Goal: Information Seeking & Learning: Learn about a topic

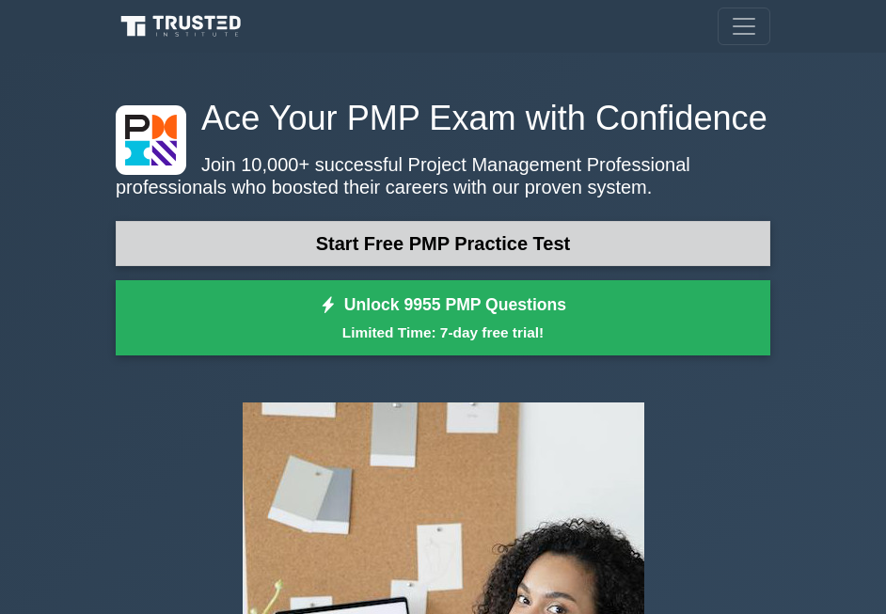
click at [602, 240] on link "Start Free PMP Practice Test" at bounding box center [443, 243] width 654 height 45
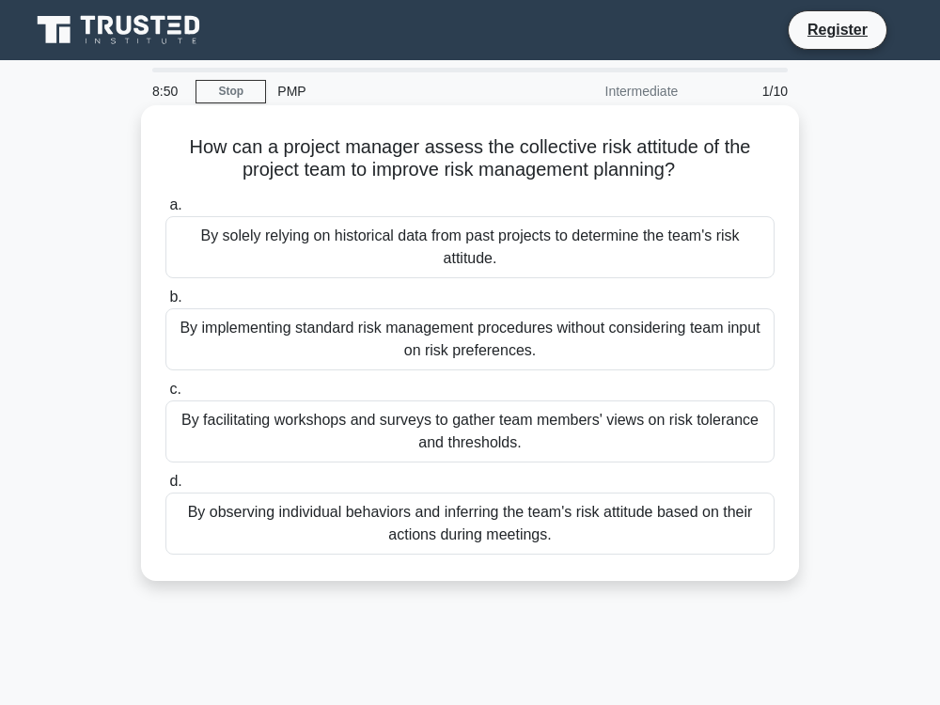
click at [530, 540] on div "By observing individual behaviors and inferring the team's risk attitude based …" at bounding box center [469, 524] width 609 height 62
click at [165, 488] on input "d. By observing individual behaviors and inferring the team's risk attitude bas…" at bounding box center [165, 482] width 0 height 12
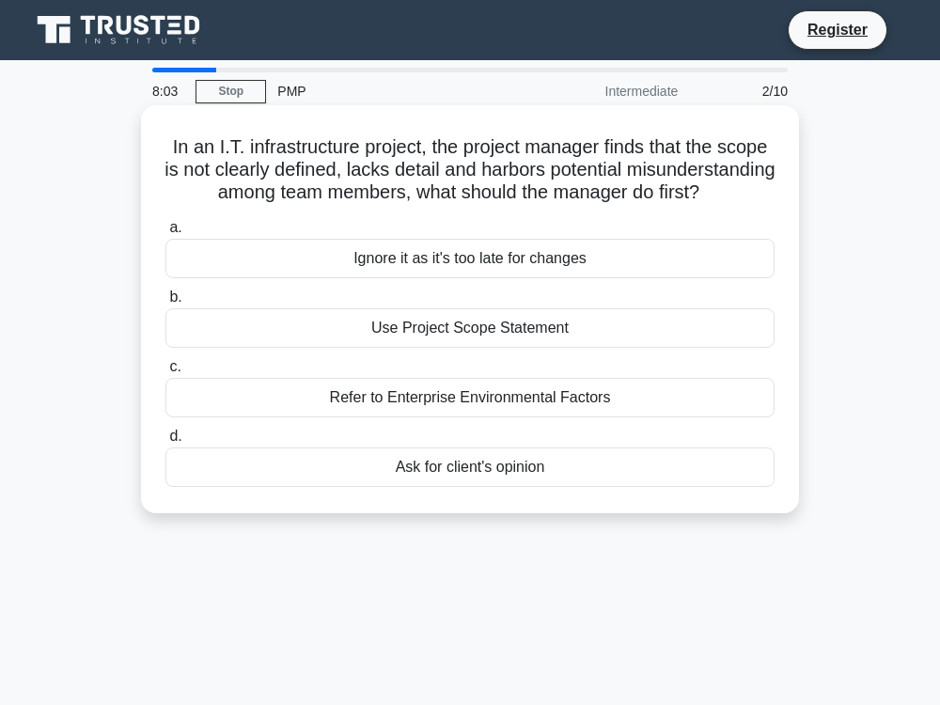
click at [754, 348] on div "Use Project Scope Statement" at bounding box center [469, 327] width 609 height 39
click at [165, 304] on input "b. Use Project Scope Statement" at bounding box center [165, 297] width 0 height 12
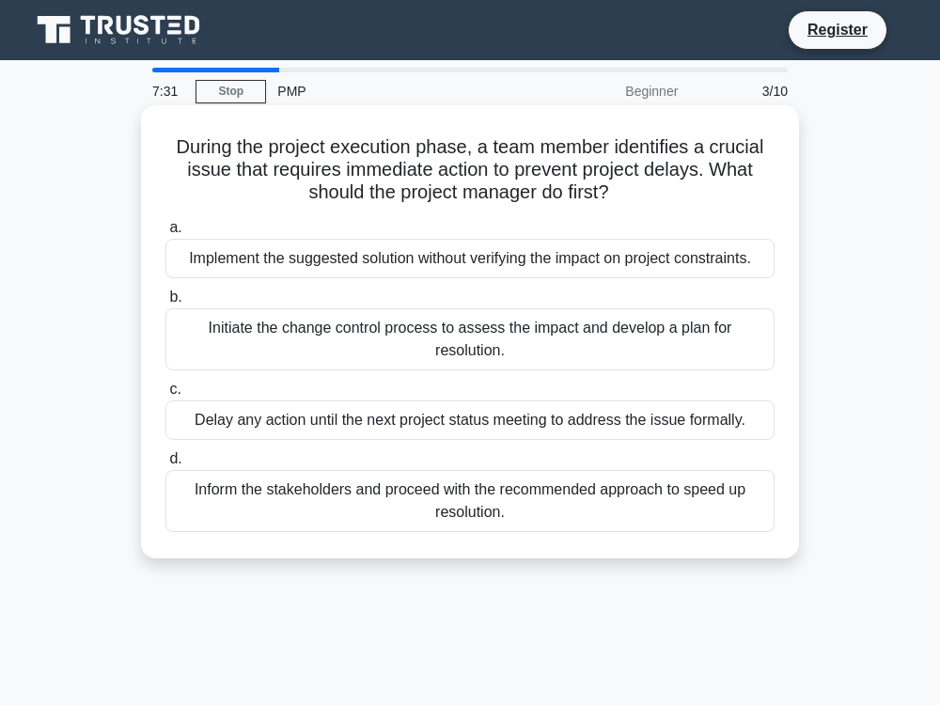
click at [654, 331] on div "Initiate the change control process to assess the impact and develop a plan for…" at bounding box center [469, 339] width 609 height 62
click at [165, 304] on input "b. Initiate the change control process to assess the impact and develop a plan …" at bounding box center [165, 297] width 0 height 12
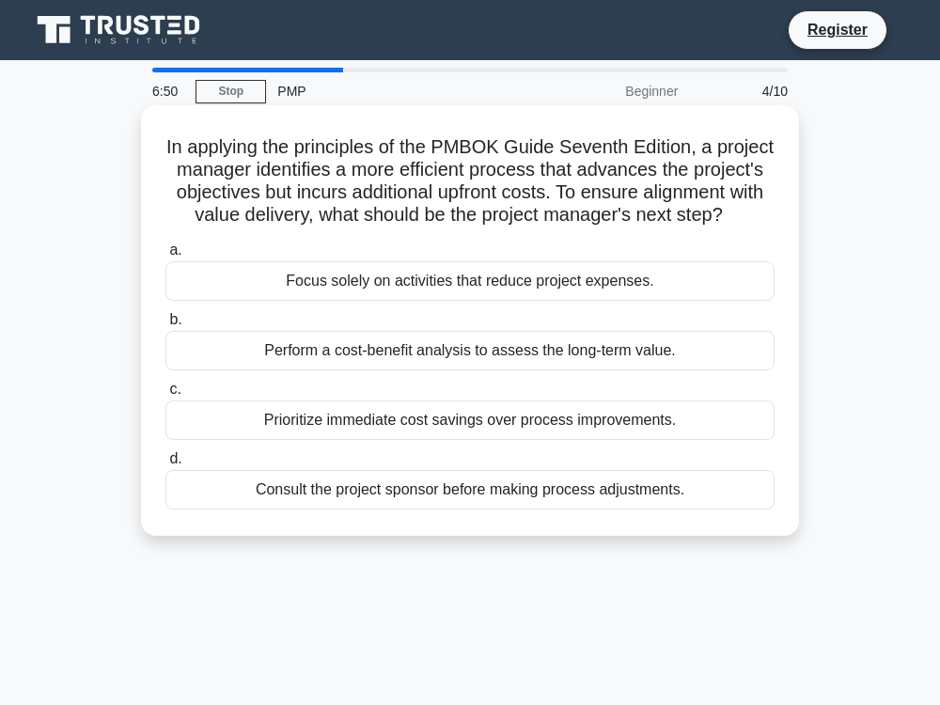
click at [695, 510] on div "Consult the project sponsor before making process adjustments." at bounding box center [469, 489] width 609 height 39
click at [165, 465] on input "d. Consult the project sponsor before making process adjustments." at bounding box center [165, 459] width 0 height 12
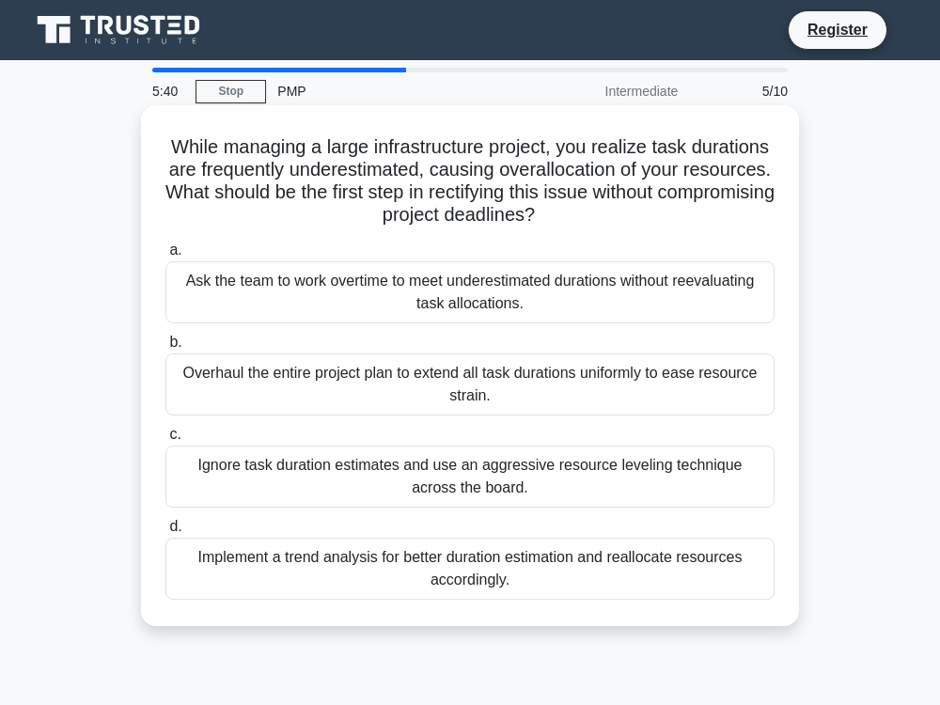
click at [709, 565] on div "Implement a trend analysis for better duration estimation and reallocate resour…" at bounding box center [469, 569] width 609 height 62
click at [165, 533] on input "d. Implement a trend analysis for better duration estimation and reallocate res…" at bounding box center [165, 527] width 0 height 12
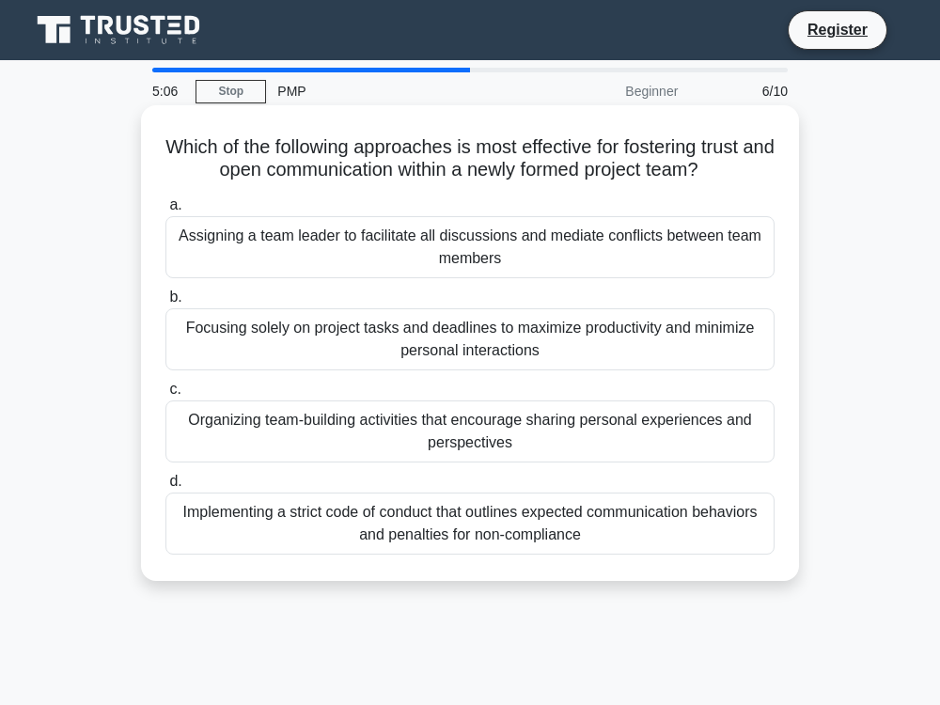
click at [707, 418] on div "Organizing team-building activities that encourage sharing personal experiences…" at bounding box center [469, 432] width 609 height 62
click at [165, 396] on input "c. Organizing team-building activities that encourage sharing personal experien…" at bounding box center [165, 390] width 0 height 12
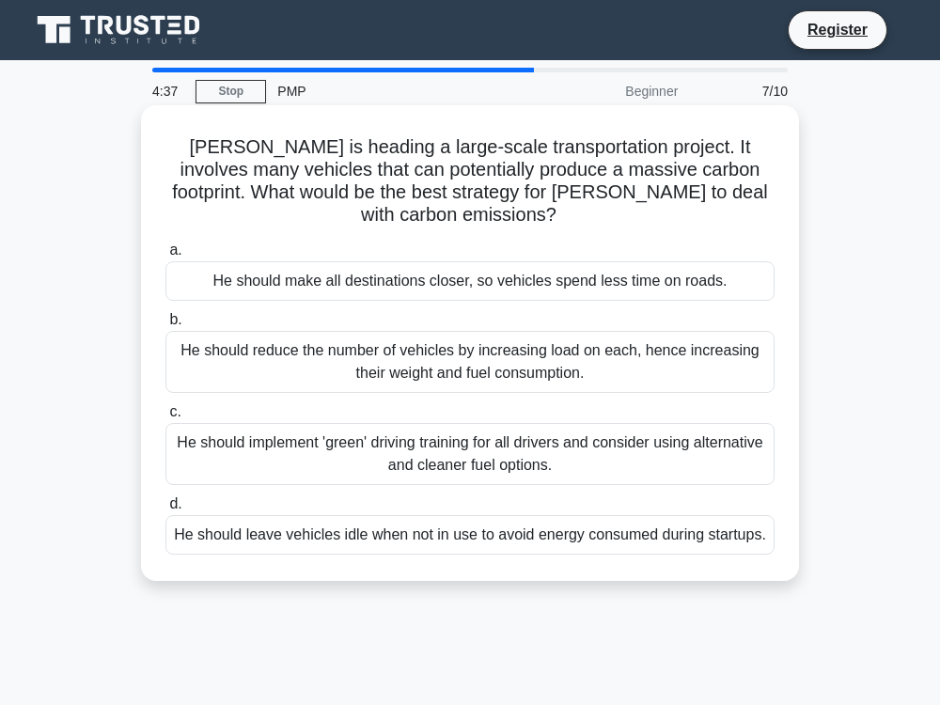
click at [654, 428] on div "He should implement 'green' driving training for all drivers and consider using…" at bounding box center [469, 454] width 609 height 62
click at [165, 418] on input "c. He should implement 'green' driving training for all drivers and consider us…" at bounding box center [165, 412] width 0 height 12
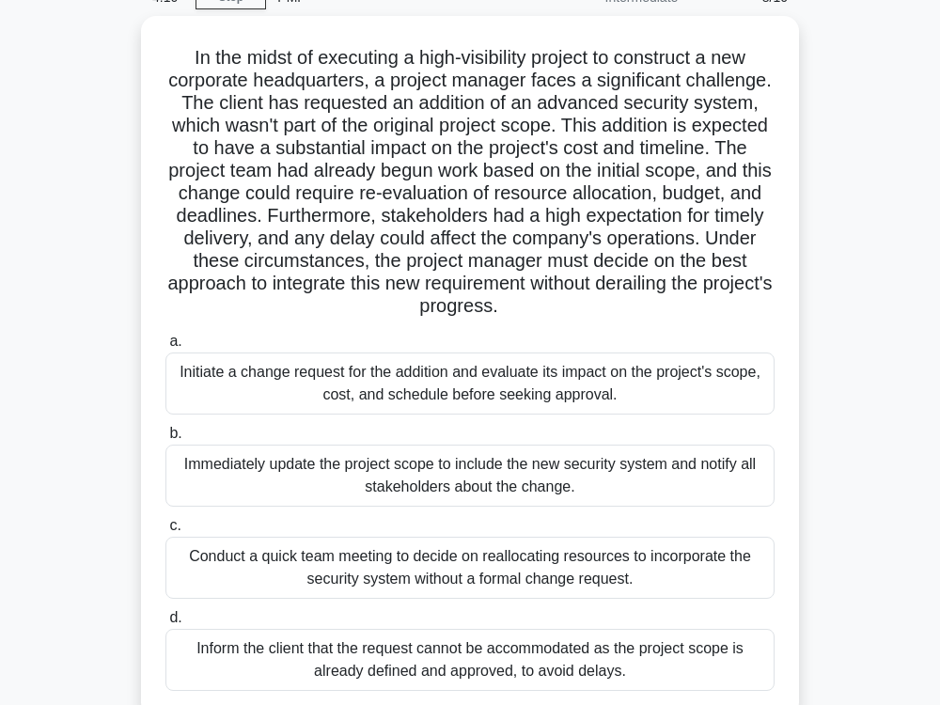
scroll to position [188, 0]
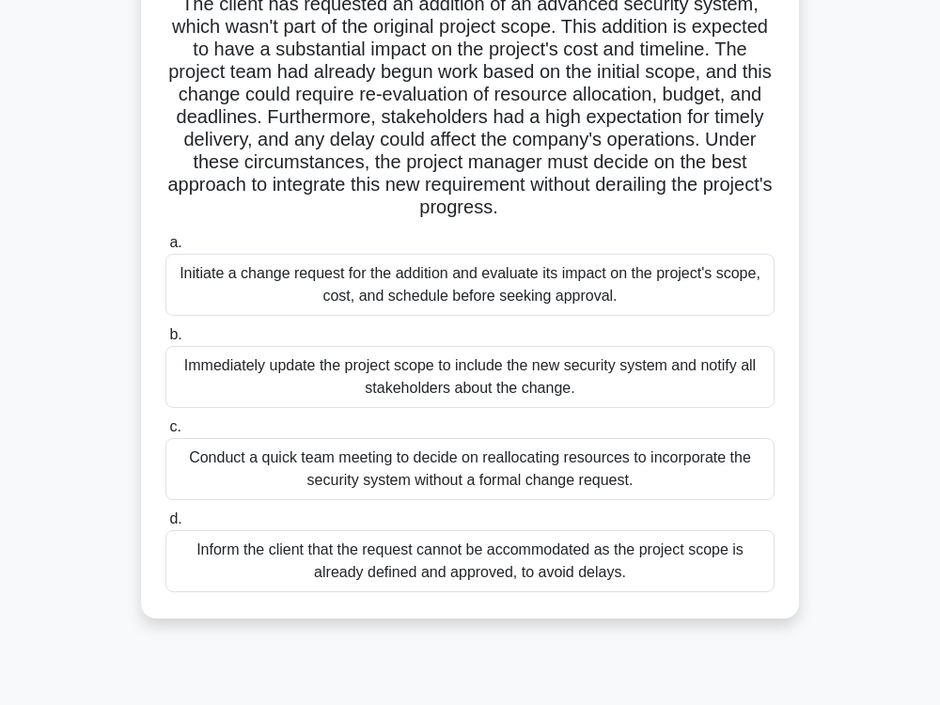
click at [645, 578] on div "Inform the client that the request cannot be accommodated as the project scope …" at bounding box center [469, 561] width 609 height 62
click at [165, 526] on input "d. Inform the client that the request cannot be accommodated as the project sco…" at bounding box center [165, 519] width 0 height 12
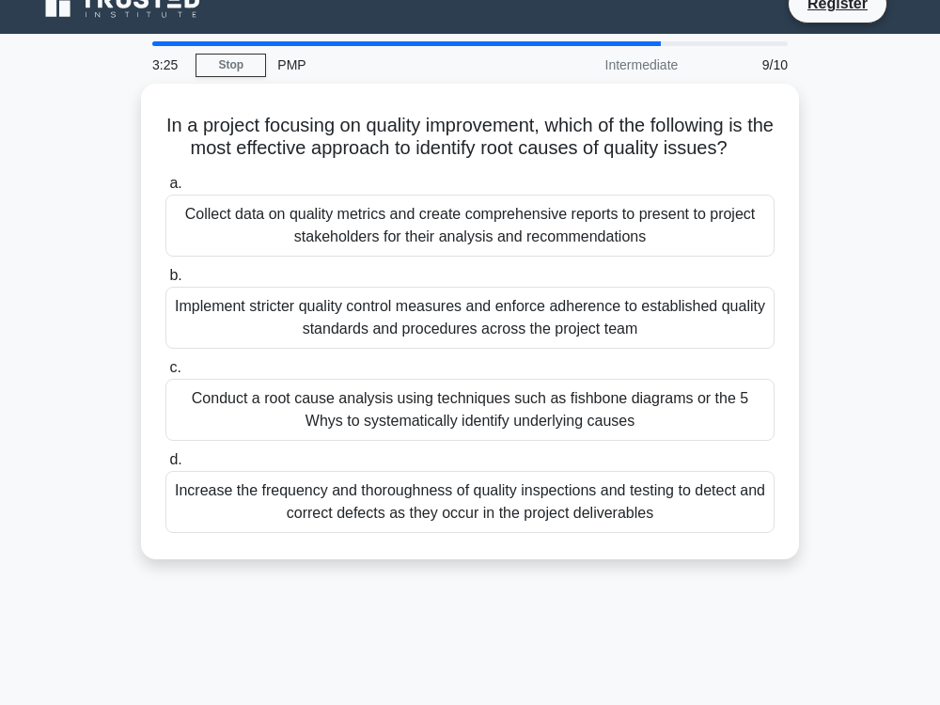
scroll to position [0, 0]
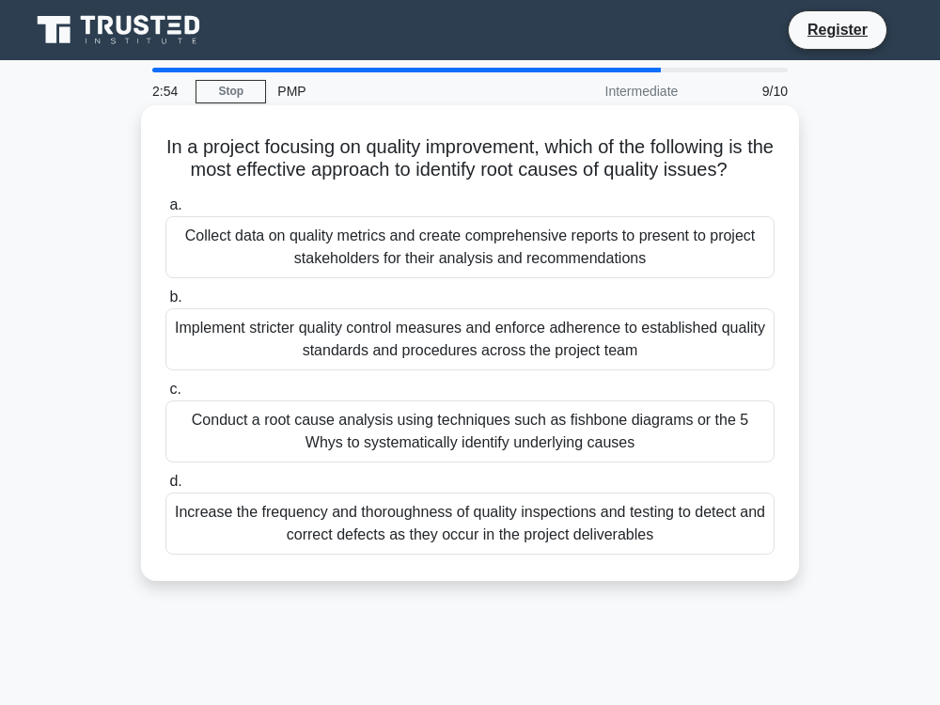
click at [638, 509] on div "Increase the frequency and thoroughness of quality inspections and testing to d…" at bounding box center [469, 524] width 609 height 62
click at [165, 488] on input "d. Increase the frequency and thoroughness of quality inspections and testing t…" at bounding box center [165, 482] width 0 height 12
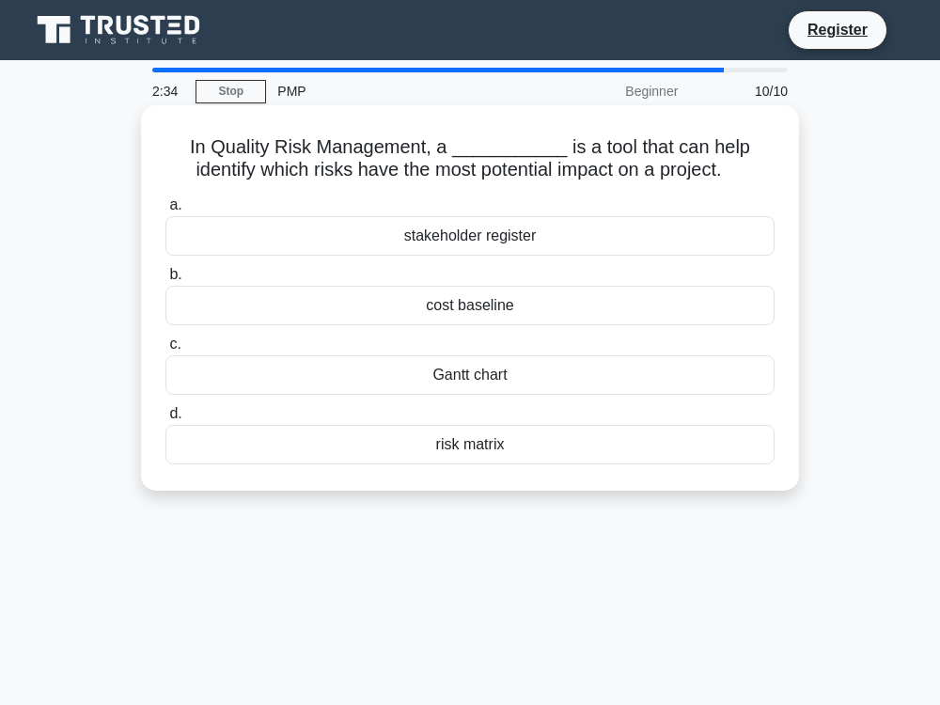
click at [700, 462] on div "risk matrix" at bounding box center [469, 444] width 609 height 39
click at [165, 420] on input "d. risk matrix" at bounding box center [165, 414] width 0 height 12
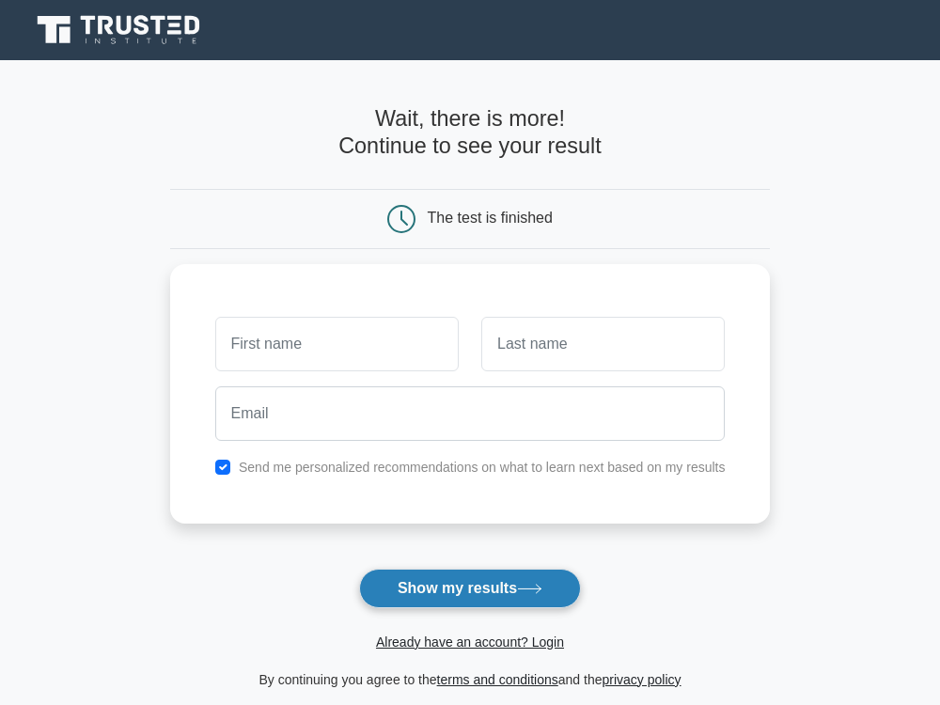
click at [422, 585] on button "Show my results" at bounding box center [470, 588] width 222 height 39
type input "[PERSON_NAME]"
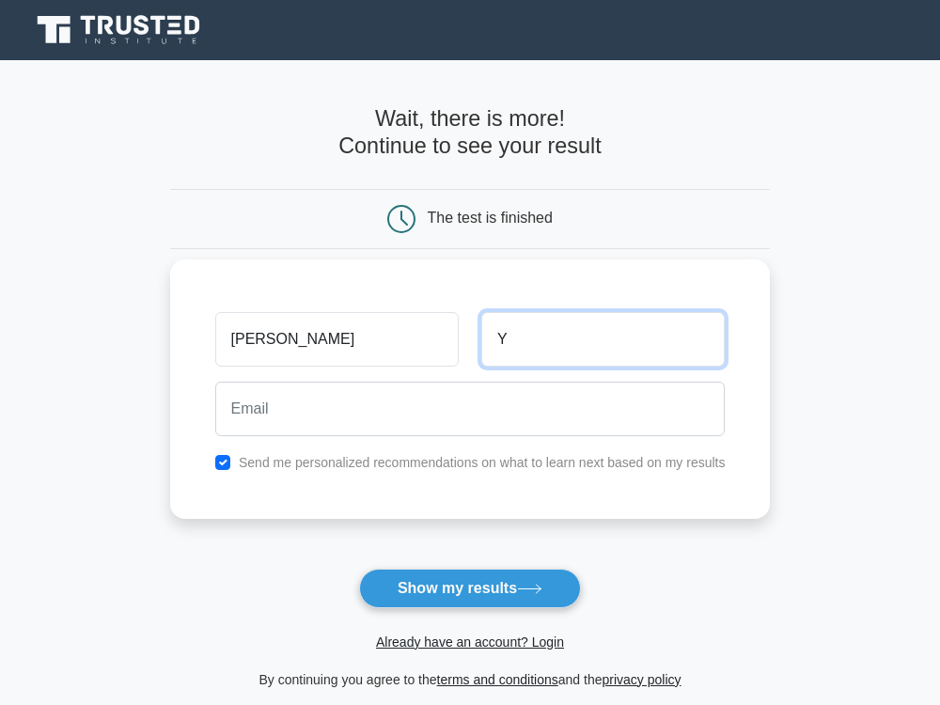
type input "Y"
click at [215, 465] on div "Send me personalized recommendations on what to learn next based on my results" at bounding box center [470, 462] width 533 height 23
click at [220, 466] on input "checkbox" at bounding box center [222, 462] width 15 height 15
checkbox input "false"
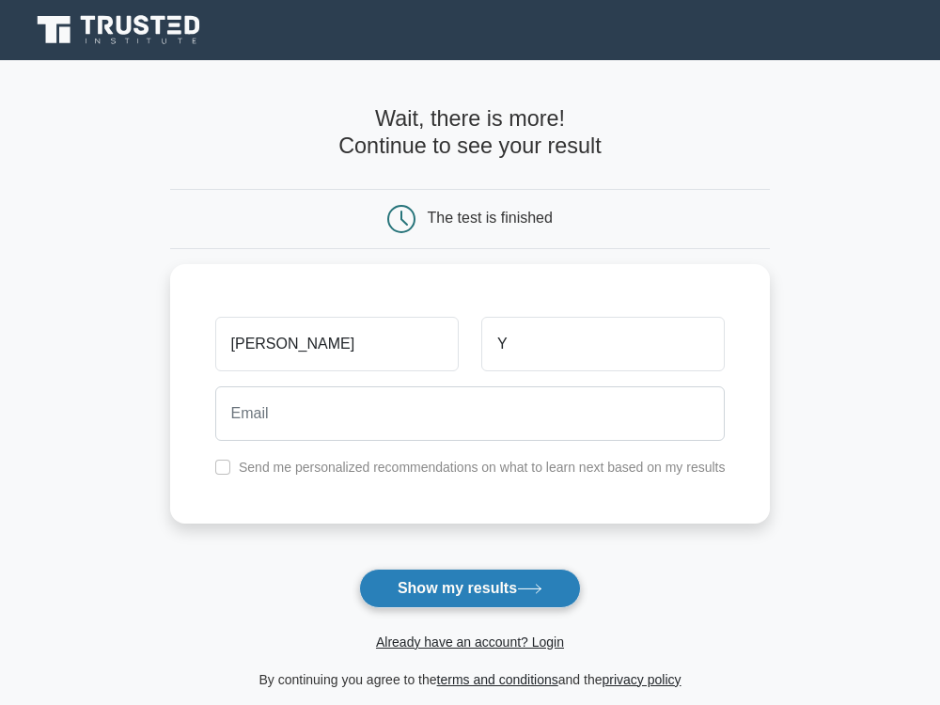
click at [467, 597] on button "Show my results" at bounding box center [470, 588] width 222 height 39
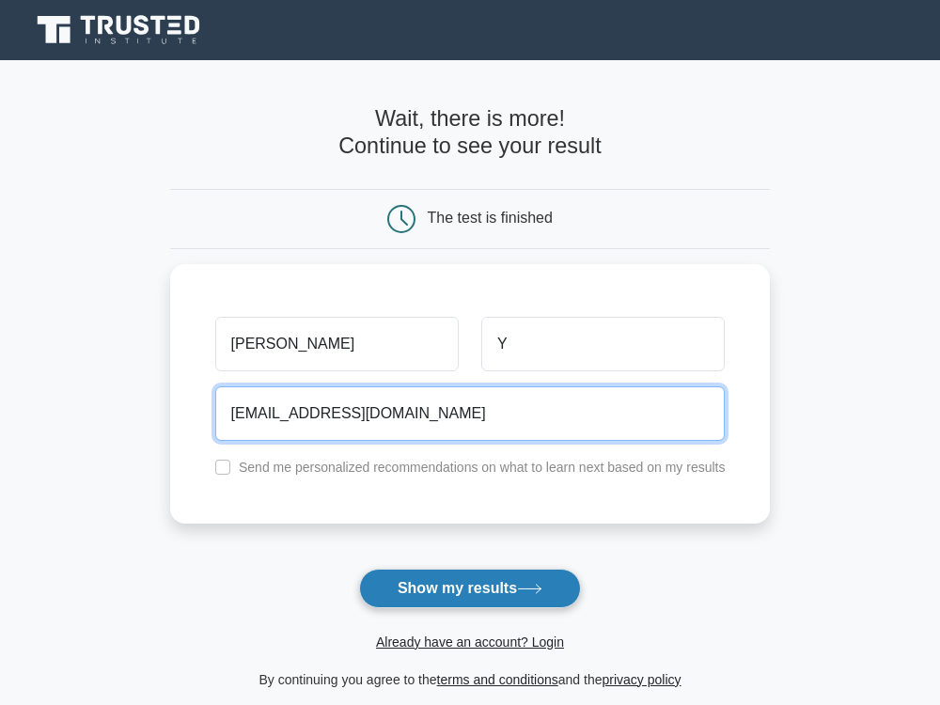
type input "[EMAIL_ADDRESS][DOMAIN_NAME]"
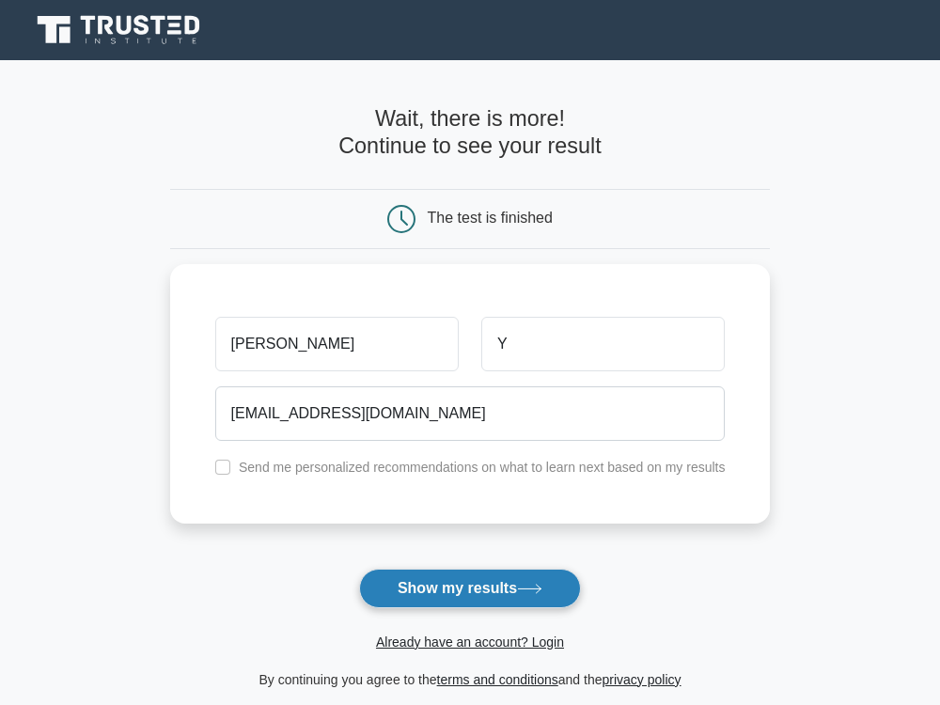
click at [482, 596] on button "Show my results" at bounding box center [470, 588] width 222 height 39
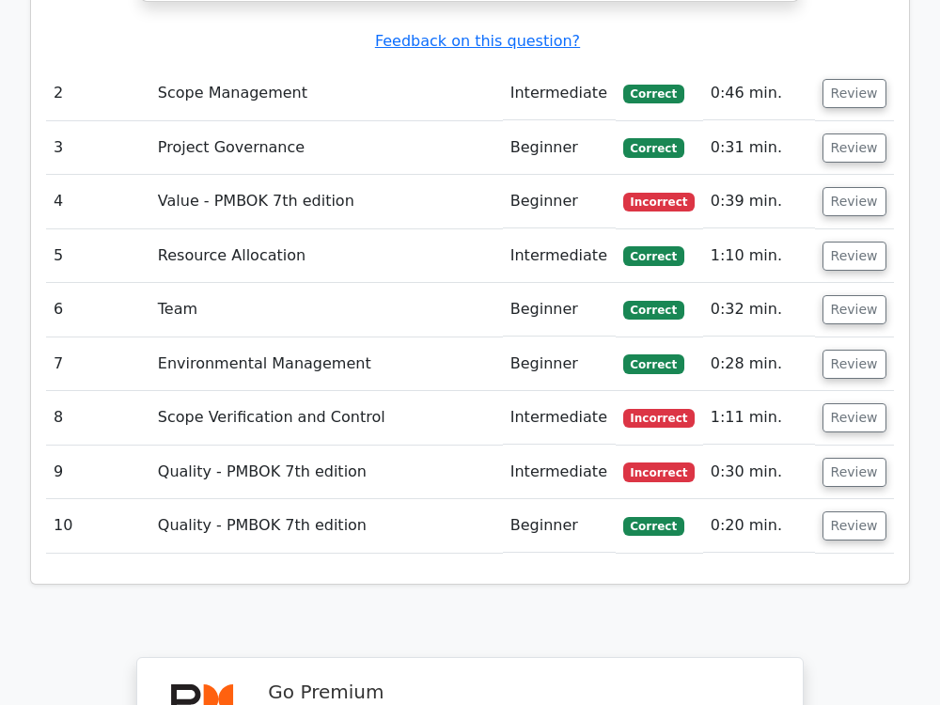
scroll to position [2351, 0]
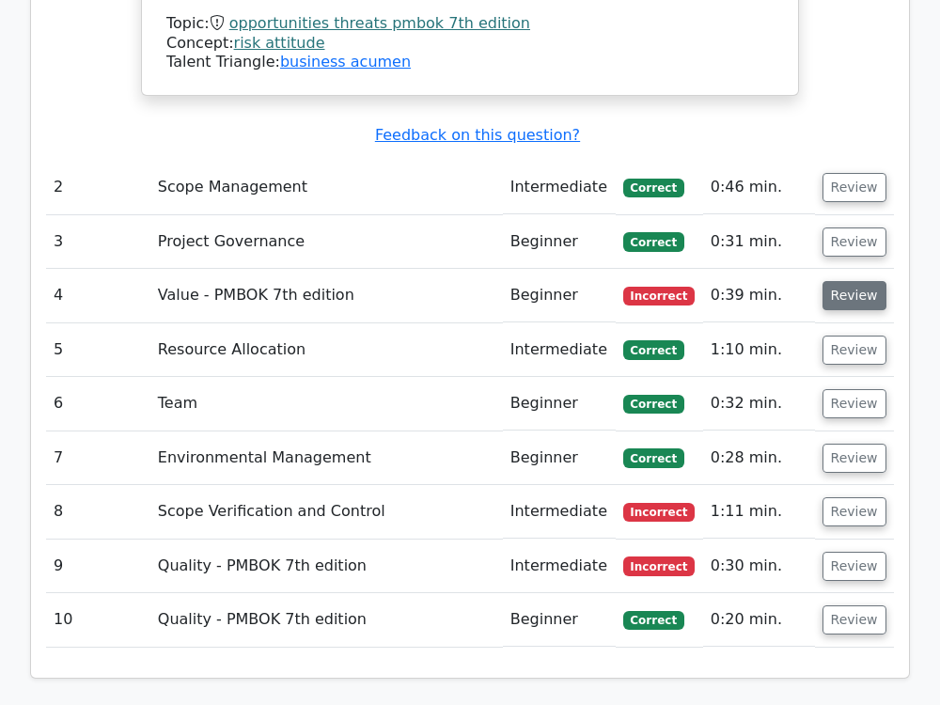
click at [843, 281] on button "Review" at bounding box center [855, 295] width 64 height 29
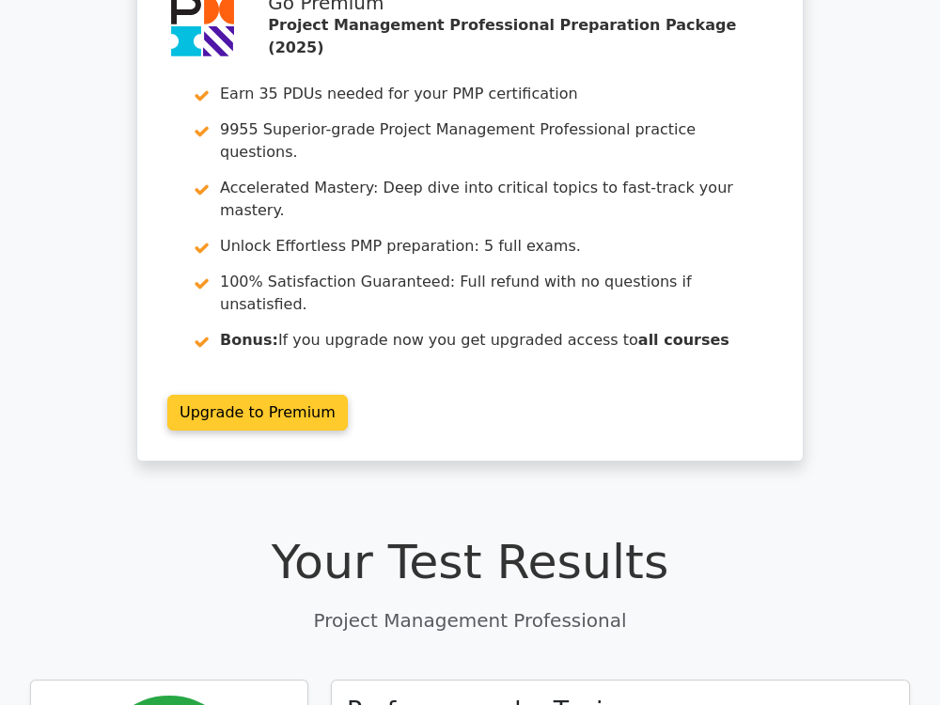
scroll to position [0, 0]
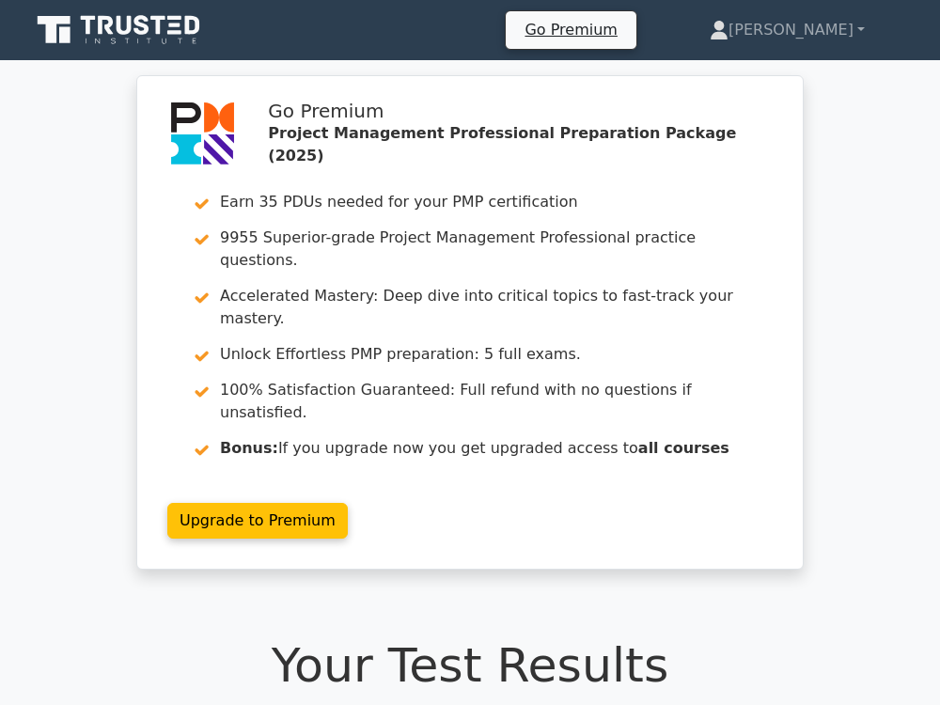
click at [143, 17] on icon at bounding box center [141, 25] width 15 height 20
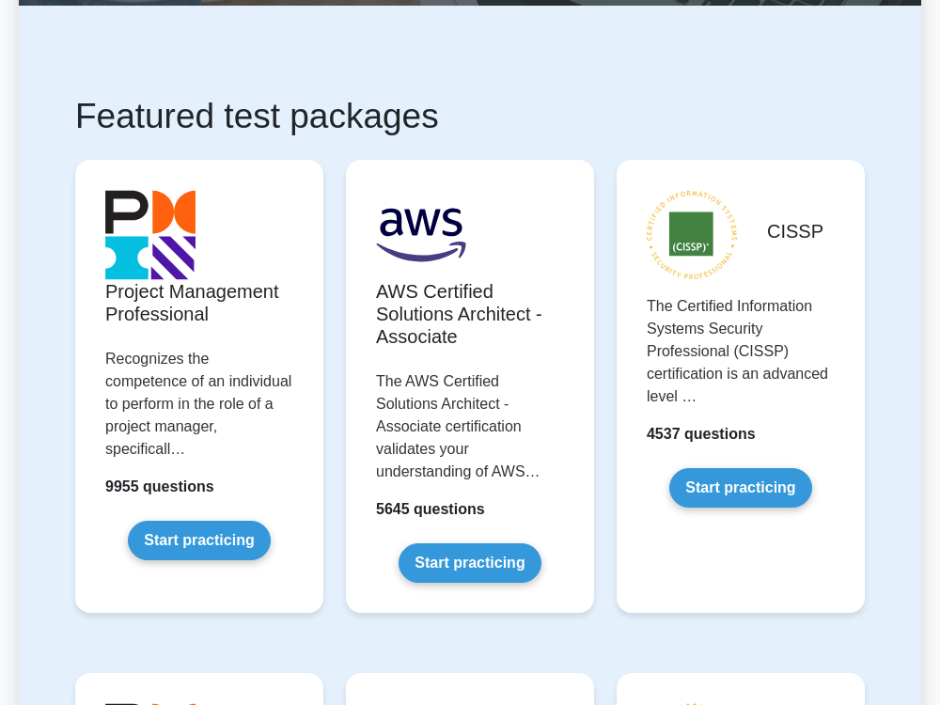
scroll to position [282, 0]
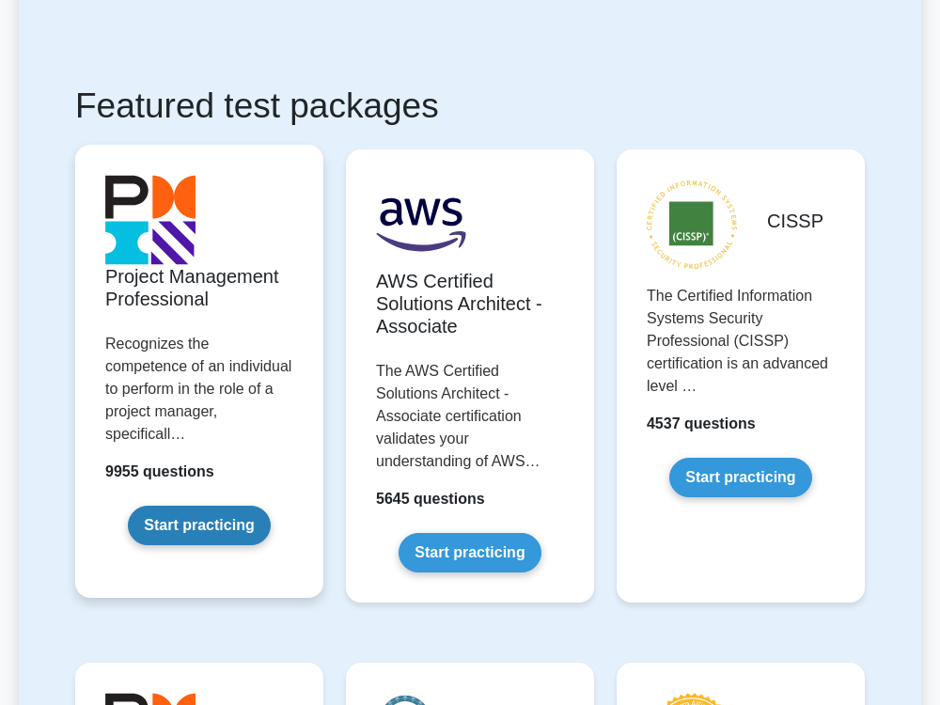
click at [205, 511] on link "Start practicing" at bounding box center [199, 525] width 142 height 39
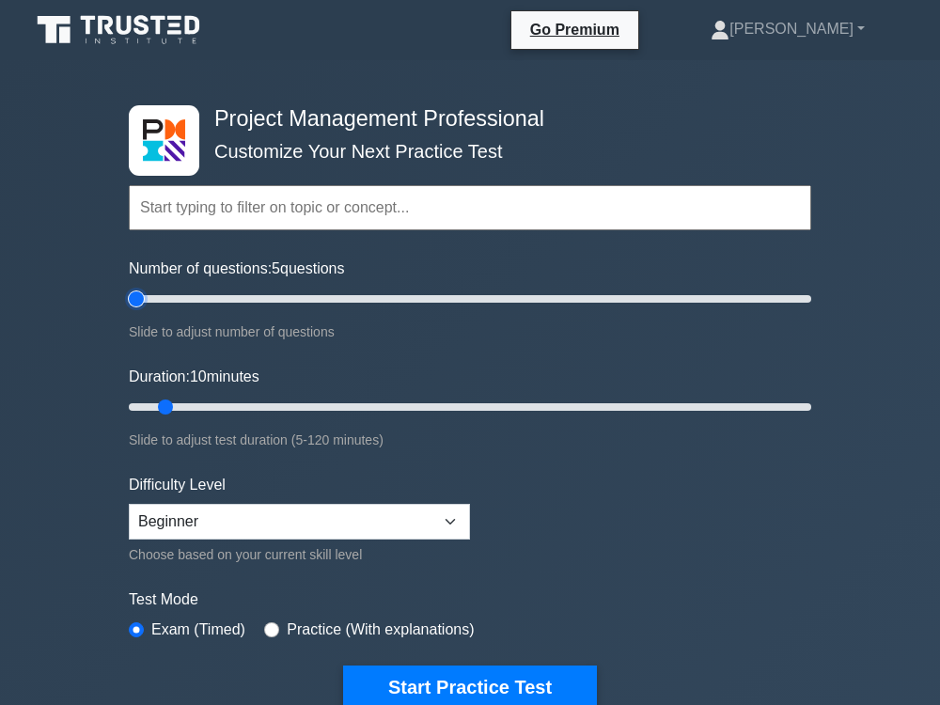
drag, startPoint x: 159, startPoint y: 298, endPoint x: -195, endPoint y: 304, distance: 353.6
type input "5"
click at [129, 304] on input "Number of questions: 5 questions" at bounding box center [470, 299] width 683 height 23
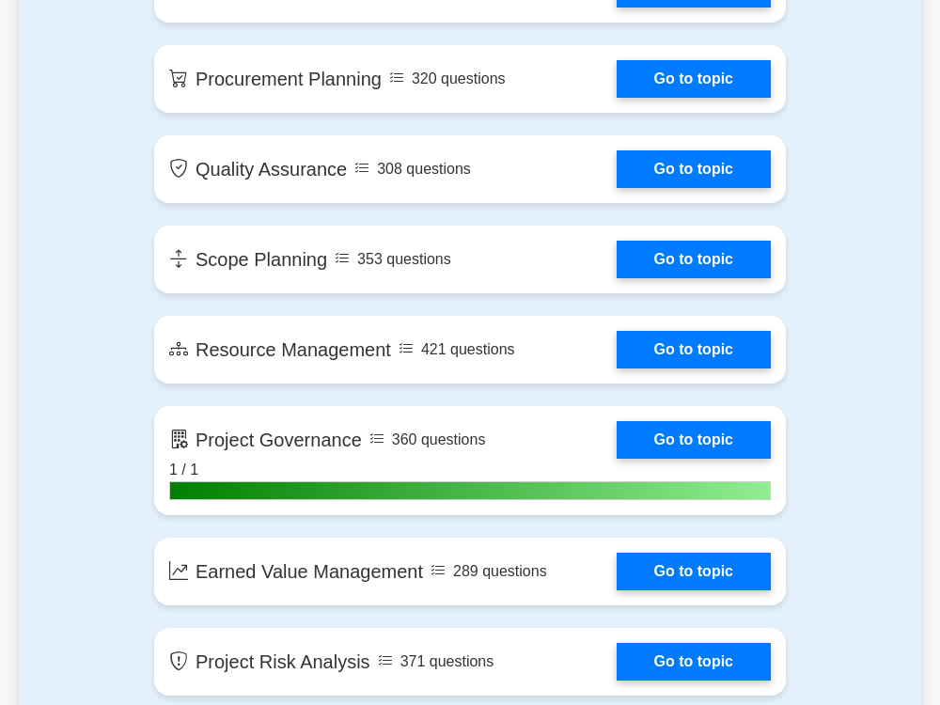
scroll to position [2727, 0]
